Goal: Information Seeking & Learning: Find specific fact

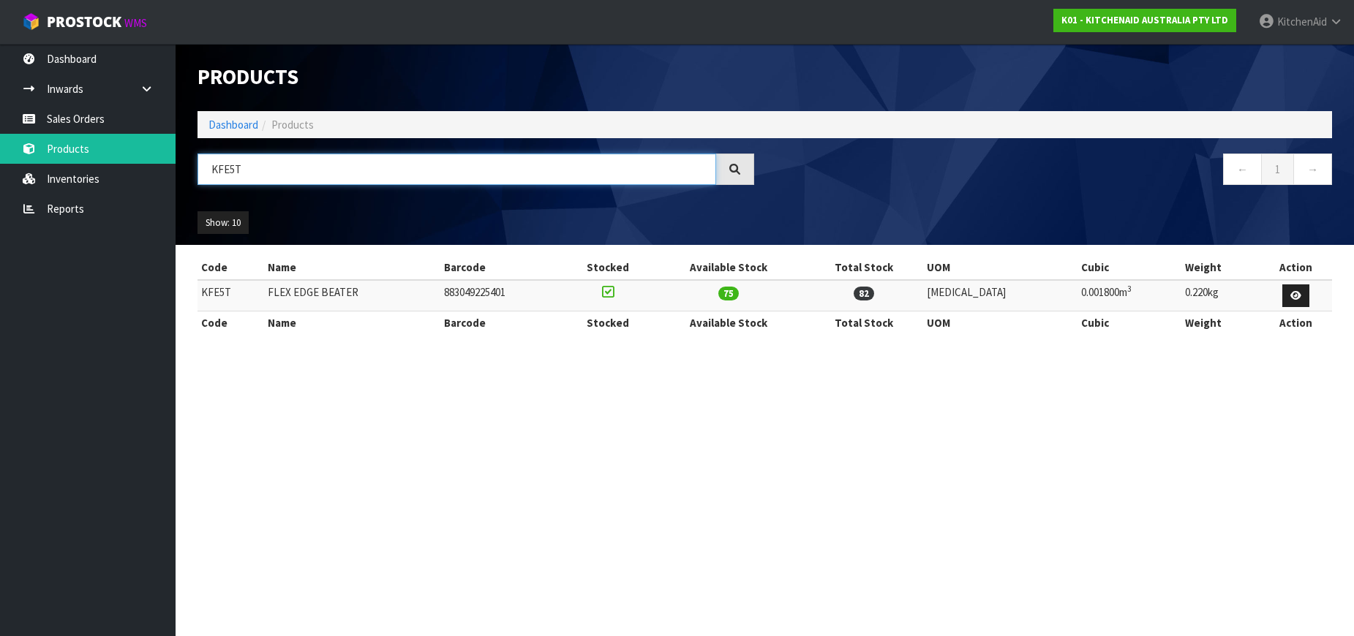
click at [225, 165] on input "KFE5T" at bounding box center [457, 169] width 519 height 31
paste input "5KEK1701AS X"
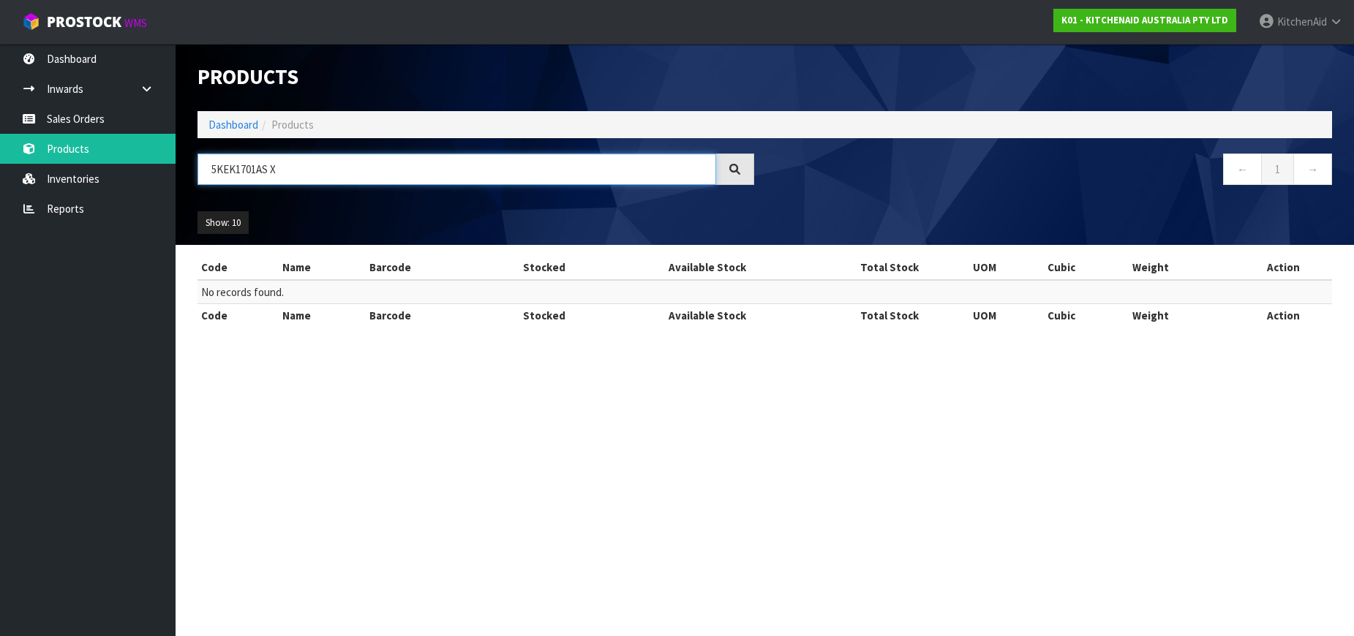
click at [272, 172] on input "5KEK1701AS X" at bounding box center [457, 169] width 519 height 31
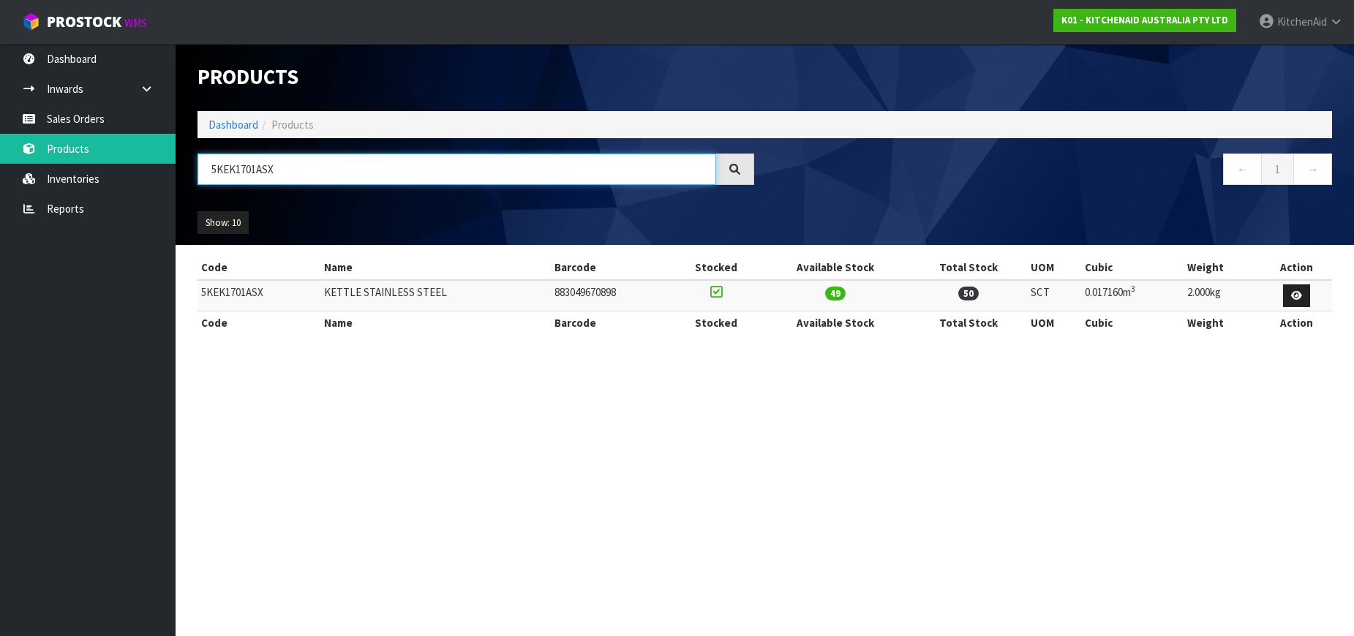
click at [243, 167] on input "5KEK1701ASX" at bounding box center [457, 169] width 519 height 31
paste input "B M"
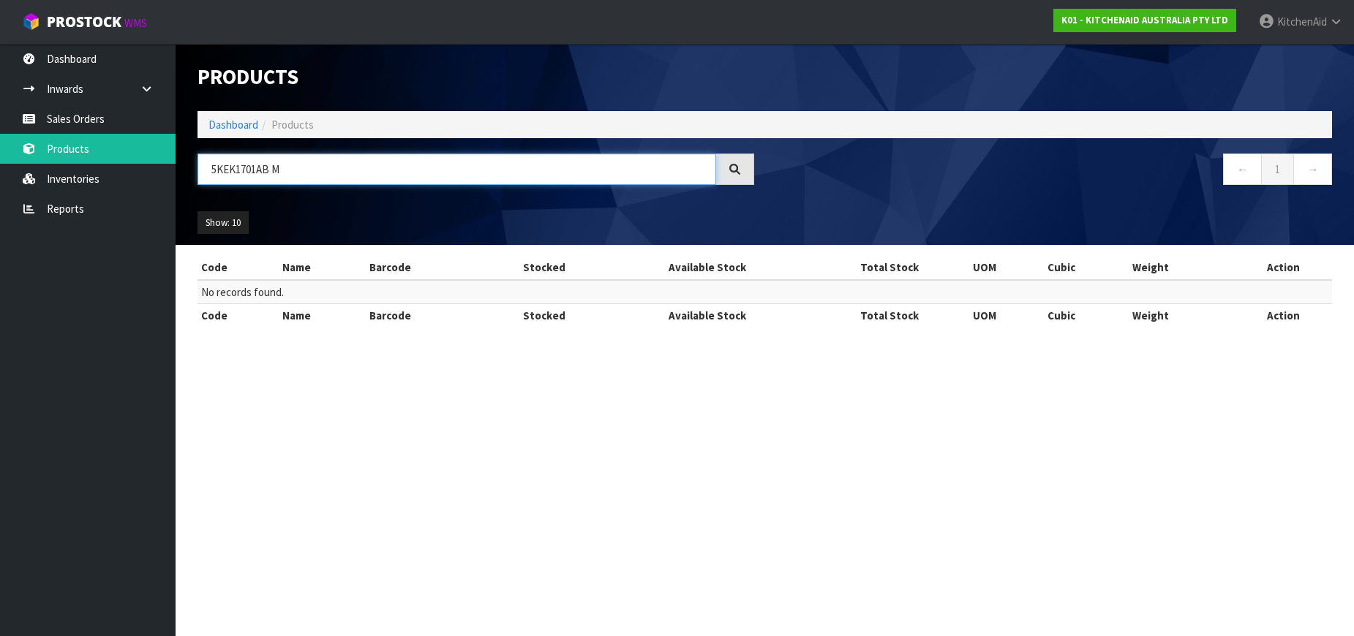
click at [274, 166] on input "5KEK1701AB M" at bounding box center [457, 169] width 519 height 31
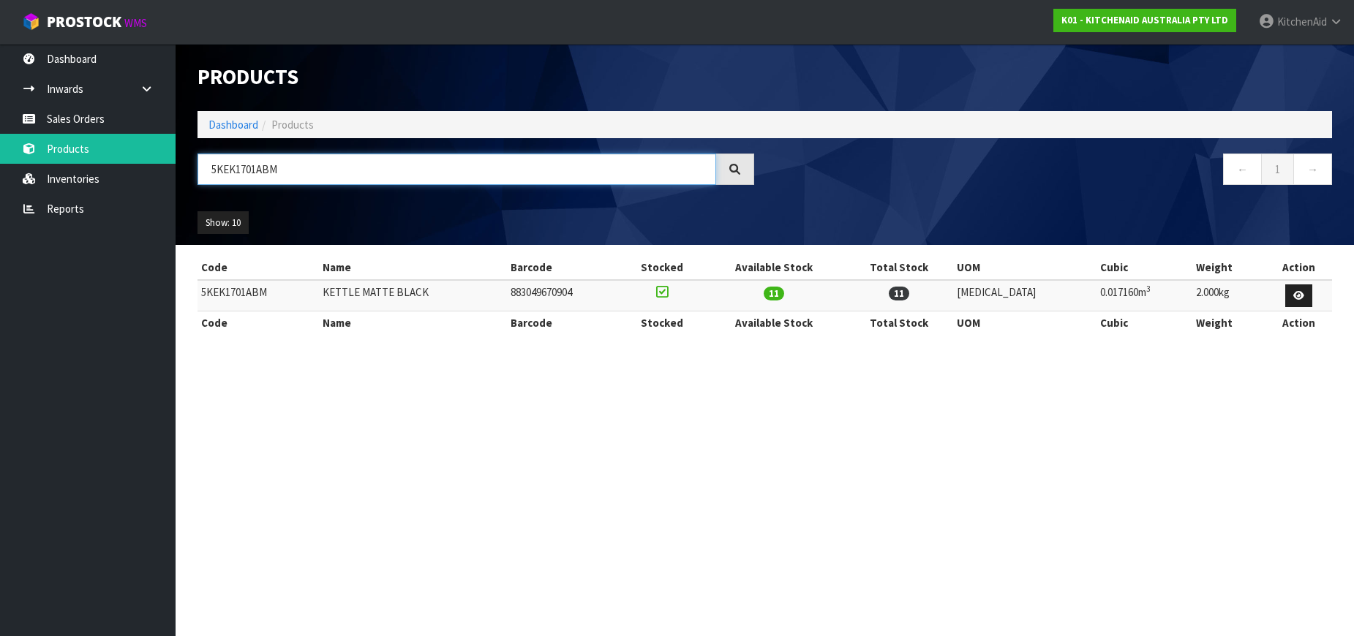
click at [274, 167] on input "5KEK1701ABM" at bounding box center [457, 169] width 519 height 31
click at [233, 170] on input "5KEK1701ABM" at bounding box center [457, 169] width 519 height 31
paste input "MT4109A"
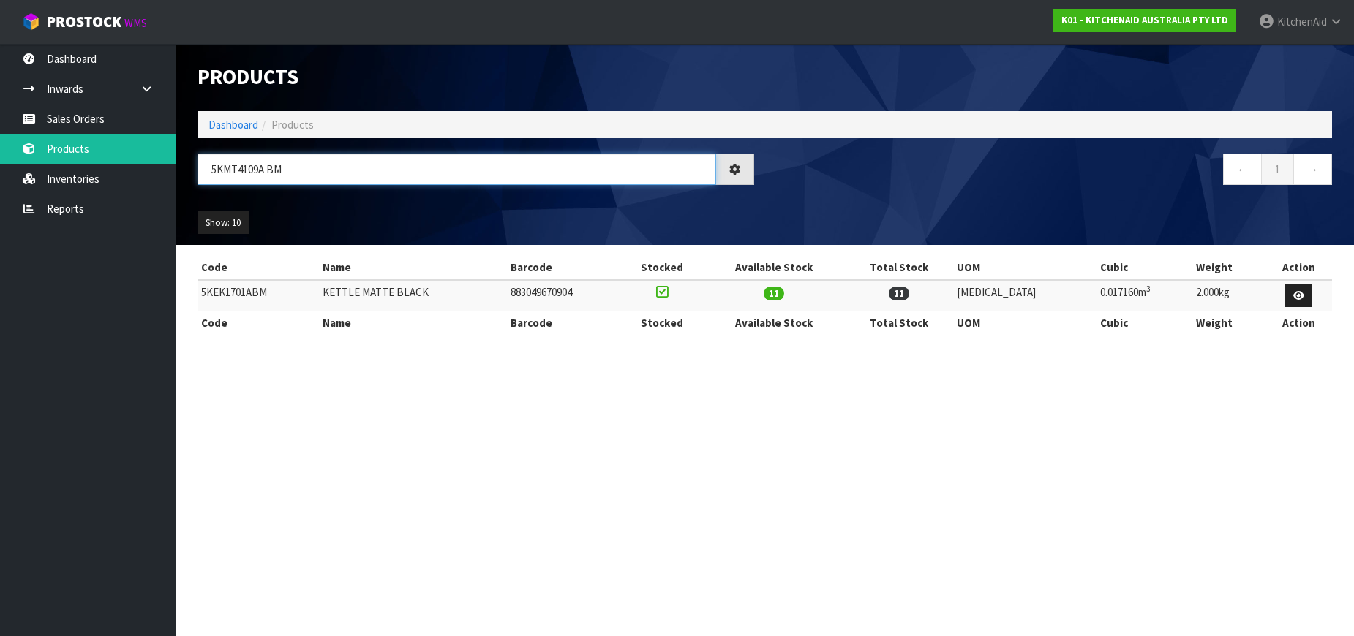
click at [268, 170] on input "5KMT4109A BM" at bounding box center [457, 169] width 519 height 31
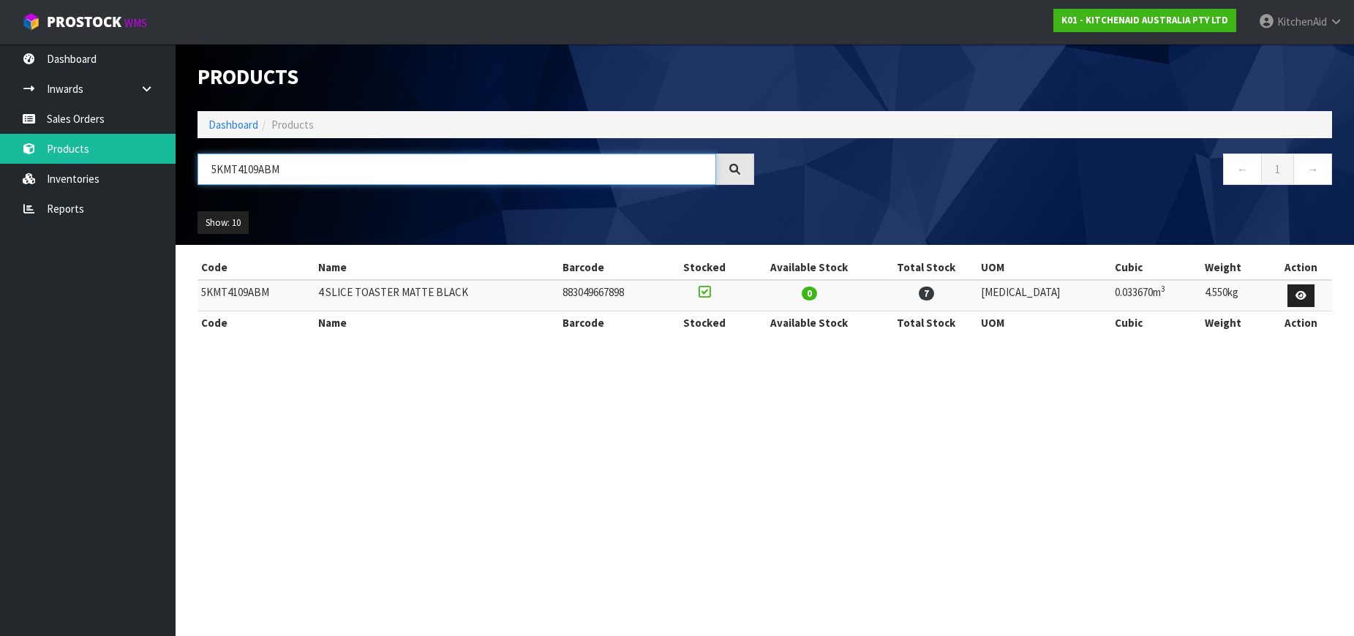
click at [268, 171] on input "5KMT4109ABM" at bounding box center [457, 169] width 519 height 31
click at [277, 173] on input "5KMT4109ABM" at bounding box center [457, 169] width 519 height 31
paste input "HBRV00A"
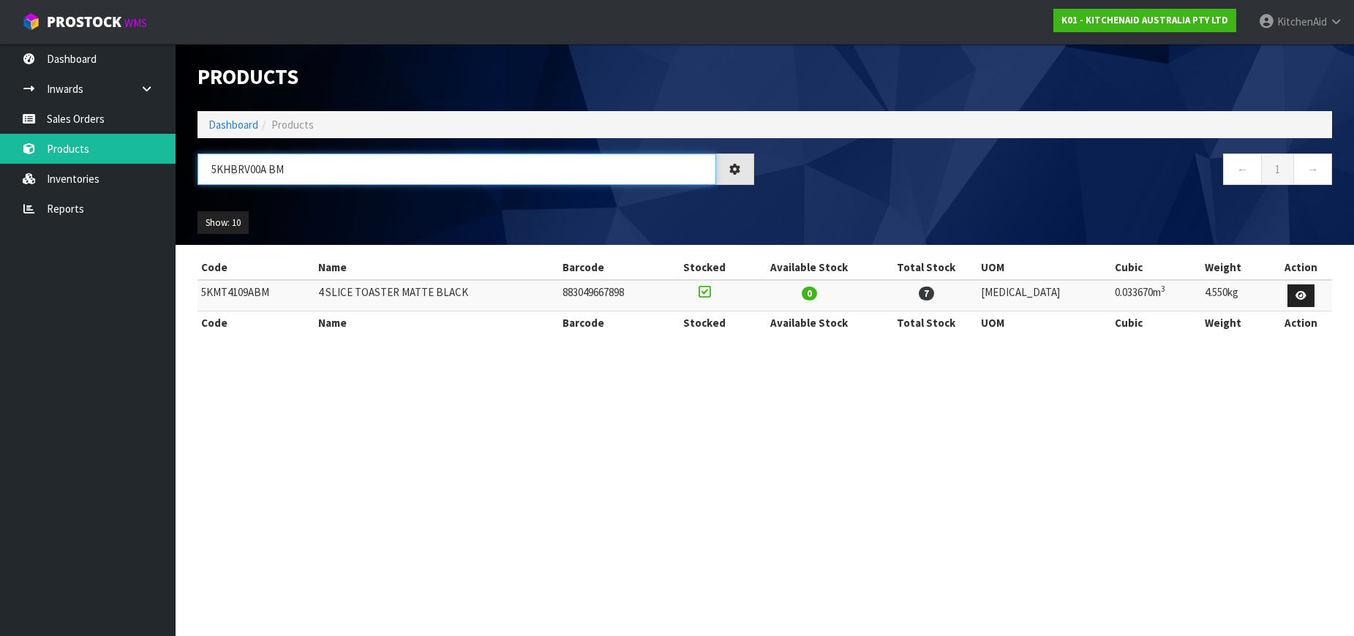
click at [272, 174] on input "5KHBRV00A BM" at bounding box center [457, 169] width 519 height 31
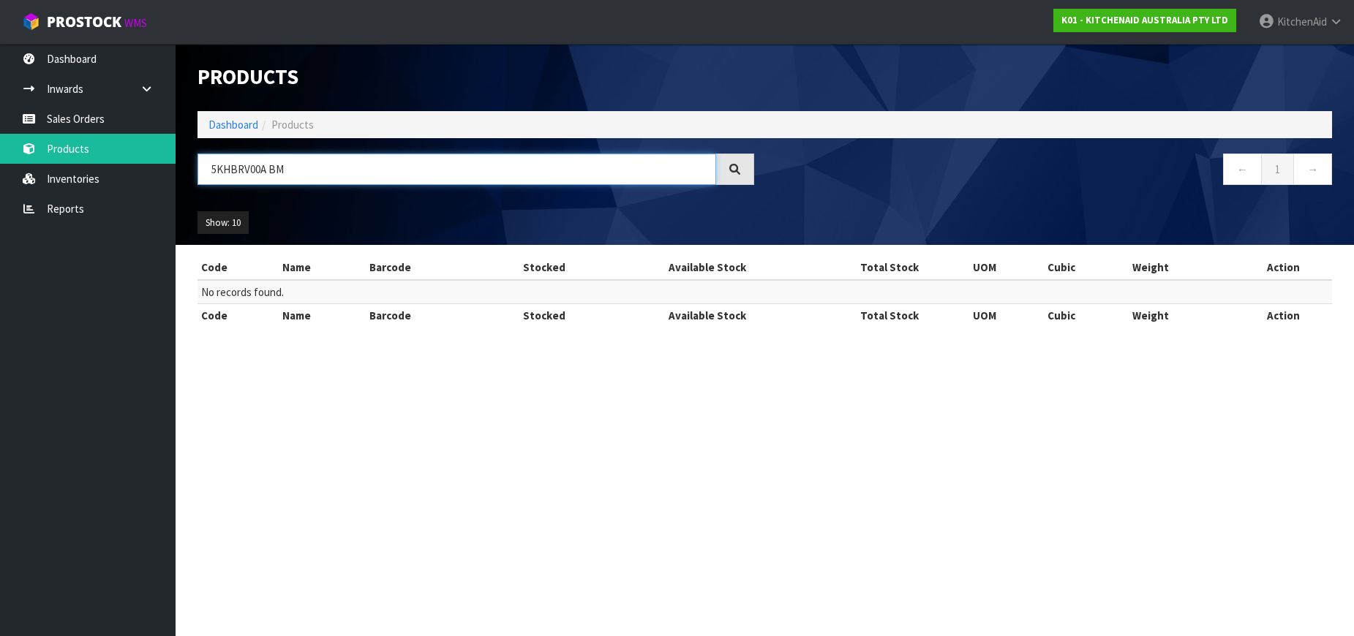
click at [266, 174] on input "5KHBRV00A BM" at bounding box center [457, 169] width 519 height 31
click at [269, 175] on input "5KHBRV00A BM" at bounding box center [457, 169] width 519 height 31
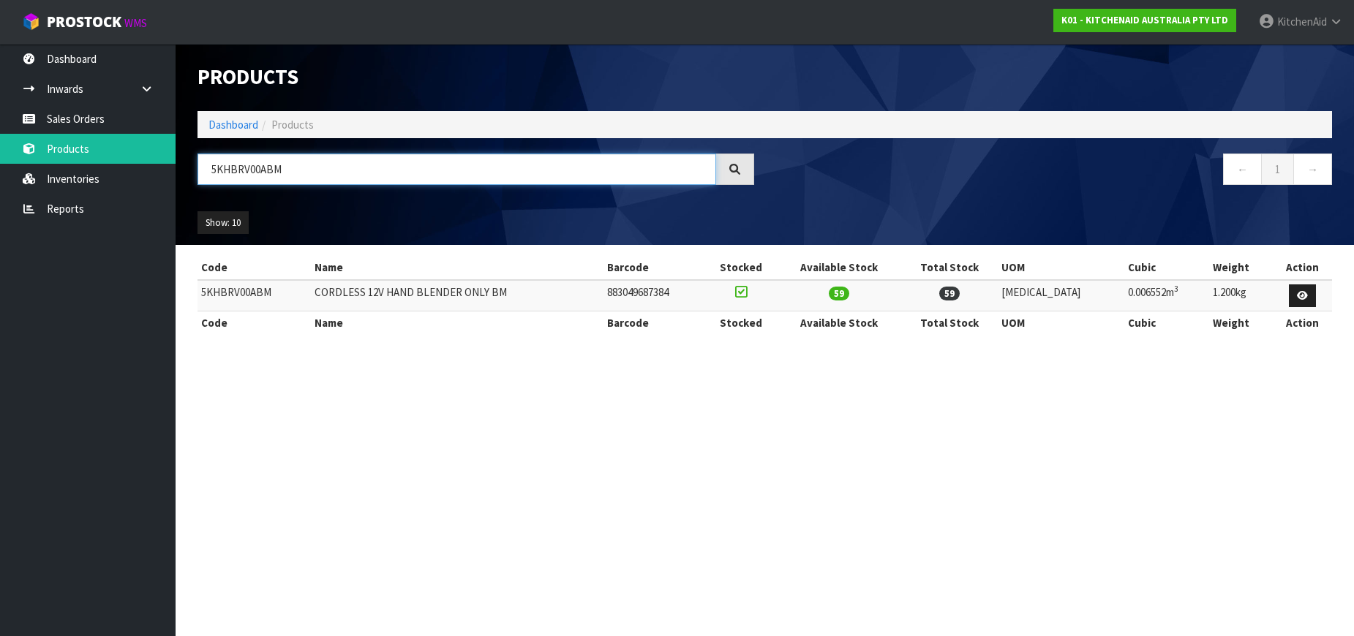
click at [266, 173] on input "5KHBRV00ABM" at bounding box center [457, 169] width 519 height 31
click at [215, 168] on input "5KHBRV00ABM" at bounding box center [457, 169] width 519 height 31
paste input "RB12A"
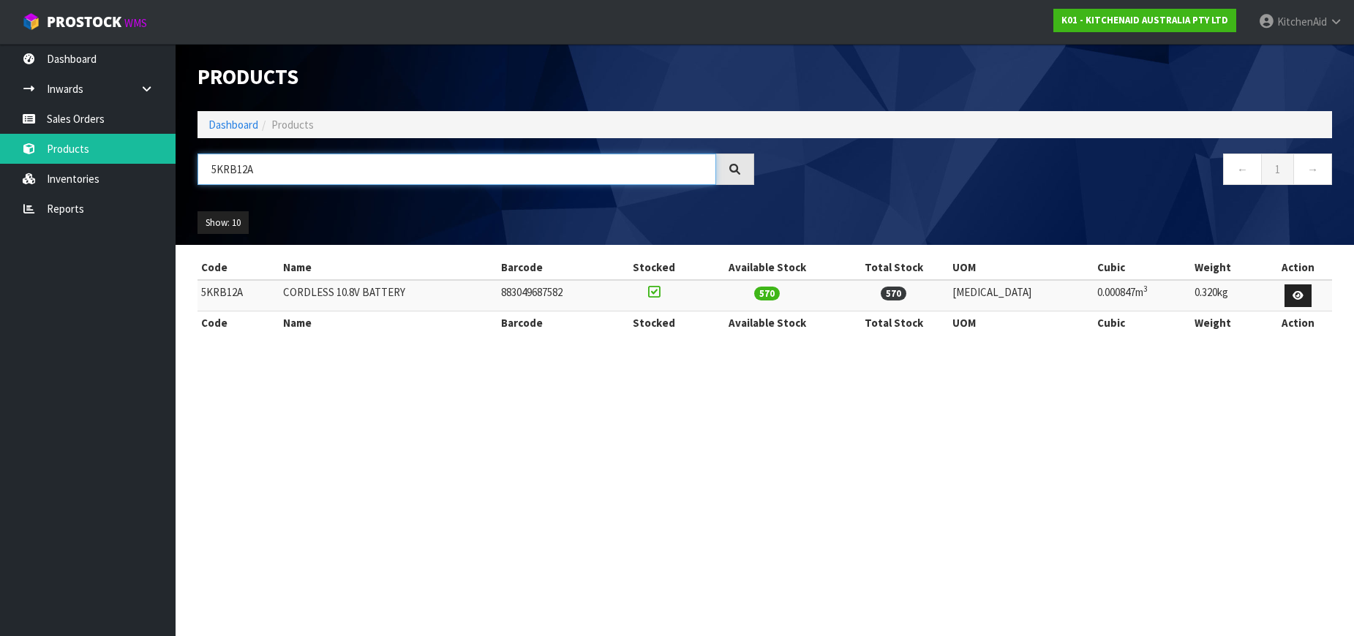
type input "5KRB12A"
